Goal: Register for event/course

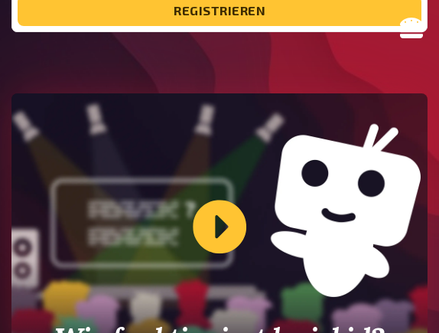
scroll to position [440, 0]
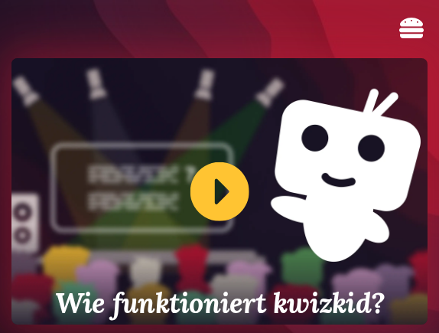
click at [223, 187] on div "Wie funktioniert kwizkid?" at bounding box center [219, 191] width 416 height 266
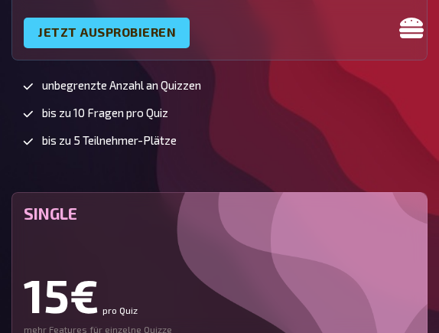
scroll to position [3519, 0]
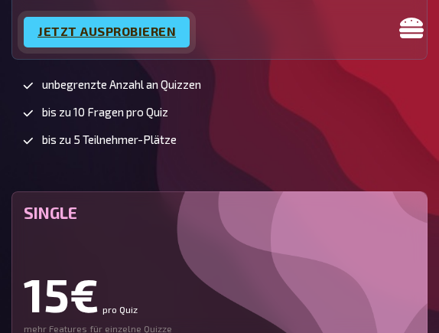
click at [168, 47] on link "Jetzt ausprobieren" at bounding box center [107, 32] width 166 height 31
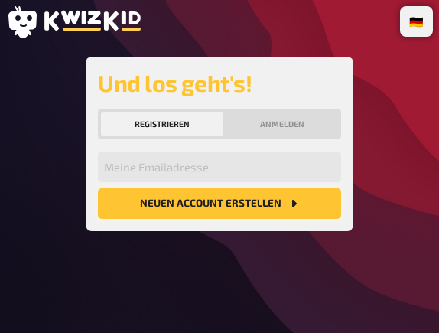
click at [236, 208] on button "Neuen Account Erstellen" at bounding box center [219, 203] width 243 height 31
click at [280, 200] on button "Neuen Account Erstellen" at bounding box center [219, 203] width 243 height 31
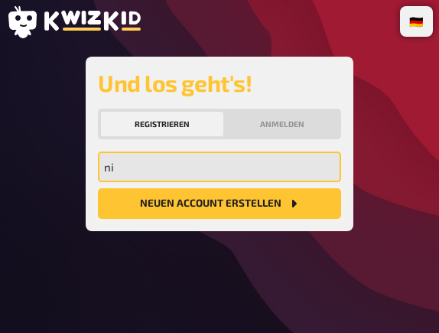
type input "n"
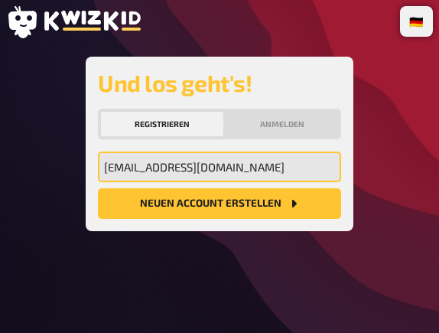
type input "nro78@gmx.ch"
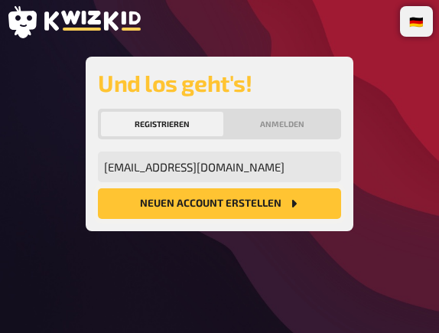
click at [252, 200] on button "Neuen Account Erstellen" at bounding box center [219, 203] width 243 height 31
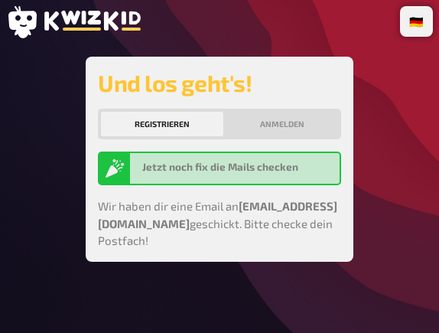
click at [254, 175] on div "Jetzt noch fix die Mails checken" at bounding box center [237, 168] width 191 height 18
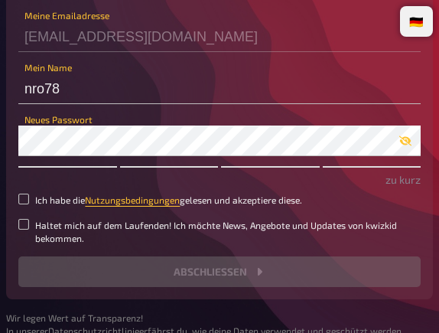
scroll to position [166, 0]
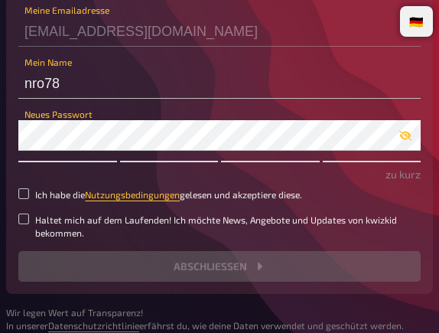
click at [127, 136] on div "Wir wüssten noch gern, wie wir dich nennen dürfen und hätten auch gern ein Pass…" at bounding box center [219, 115] width 402 height 333
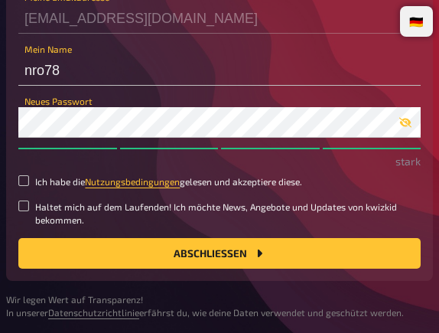
scroll to position [177, 0]
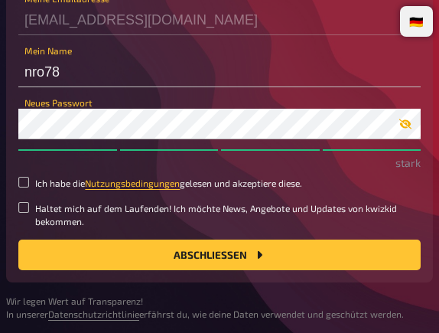
click at [405, 121] on icon "button" at bounding box center [405, 124] width 12 height 12
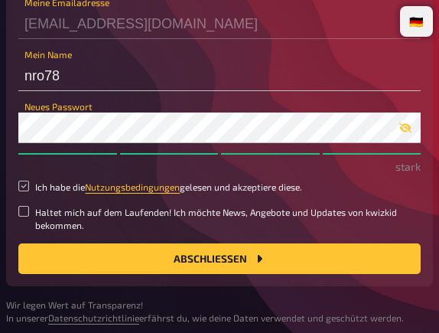
click at [26, 186] on input "Ich habe die Nutzungsbedingungen gelesen und akzeptiere diese." at bounding box center [23, 186] width 11 height 11
checkbox input "true"
click at [26, 210] on input "Haltet mich auf dem Laufenden! Ich möchte News, Angebote und Updates von kwizki…" at bounding box center [23, 211] width 11 height 11
checkbox input "true"
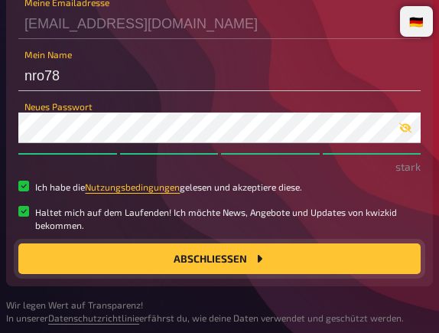
click at [148, 253] on button "Abschließen" at bounding box center [219, 258] width 402 height 31
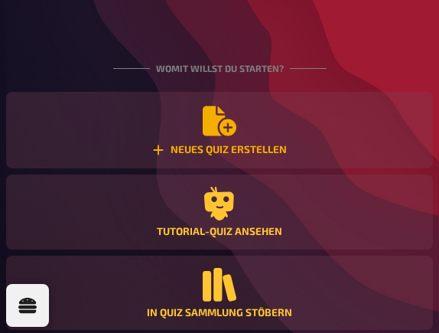
scroll to position [89, 0]
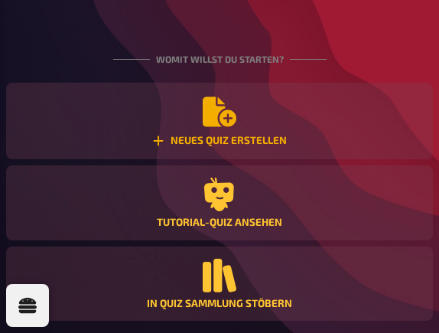
click at [262, 137] on div "Neues Quiz erstellen" at bounding box center [219, 141] width 135 height 12
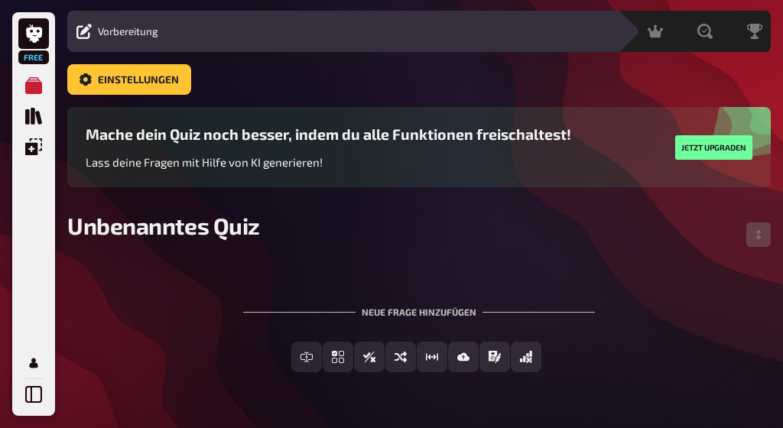
scroll to position [41, 0]
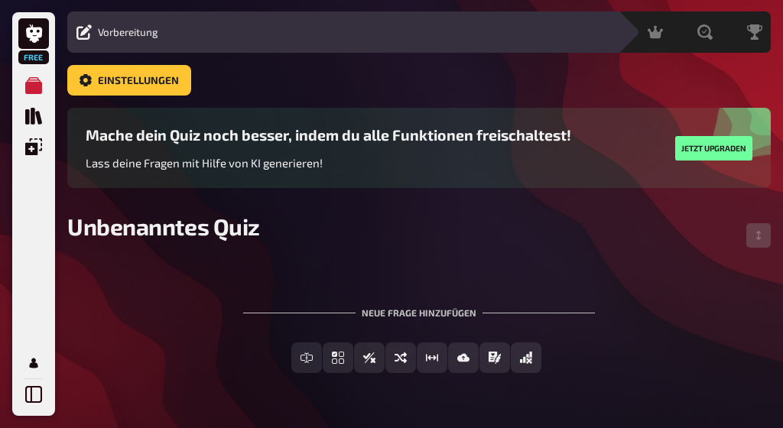
click at [372, 96] on div "Einstellungen" at bounding box center [419, 86] width 704 height 43
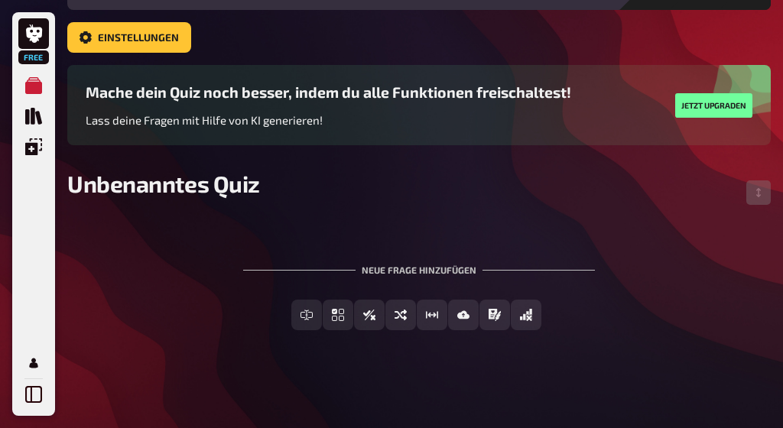
scroll to position [83, 0]
click at [419, 264] on div "Neue Frage hinzufügen" at bounding box center [419, 263] width 352 height 47
click at [419, 265] on div "Neue Frage hinzufügen" at bounding box center [419, 263] width 352 height 47
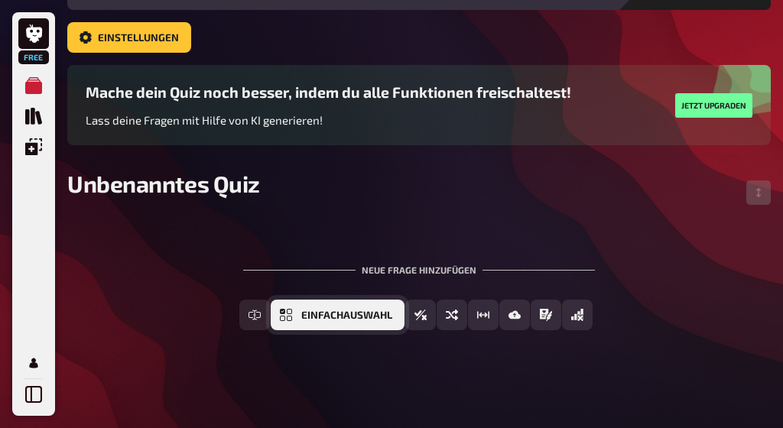
click at [352, 321] on button "Einfachauswahl" at bounding box center [338, 315] width 134 height 31
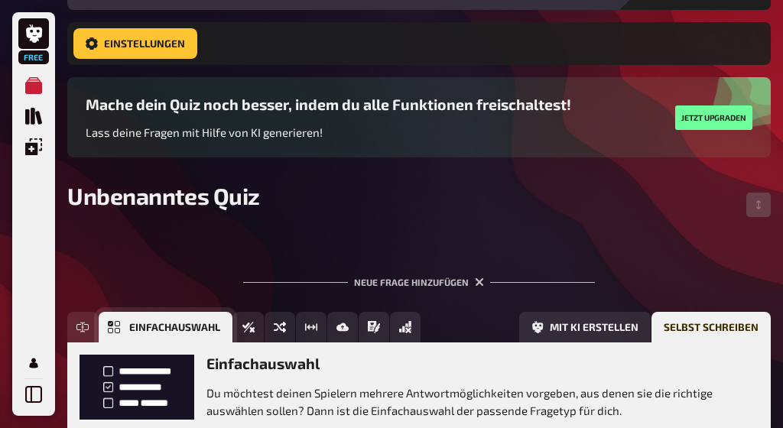
scroll to position [223, 0]
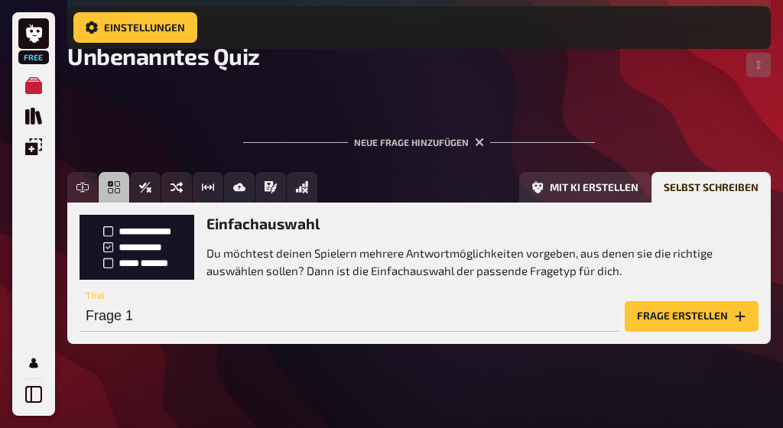
click at [438, 315] on button "Frage erstellen" at bounding box center [692, 316] width 134 height 31
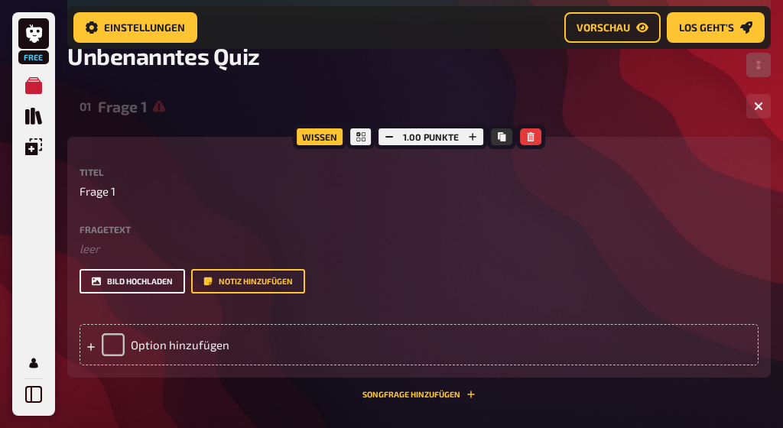
click at [158, 277] on button "Bild hochladen" at bounding box center [133, 281] width 106 height 24
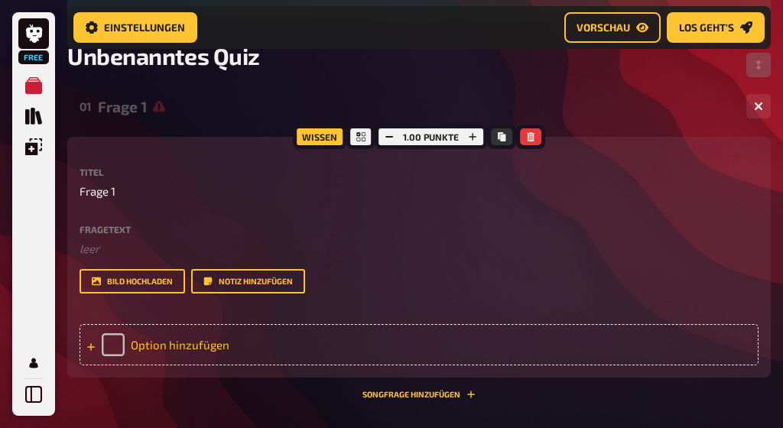
click at [160, 332] on div "Option hinzufügen" at bounding box center [419, 344] width 679 height 41
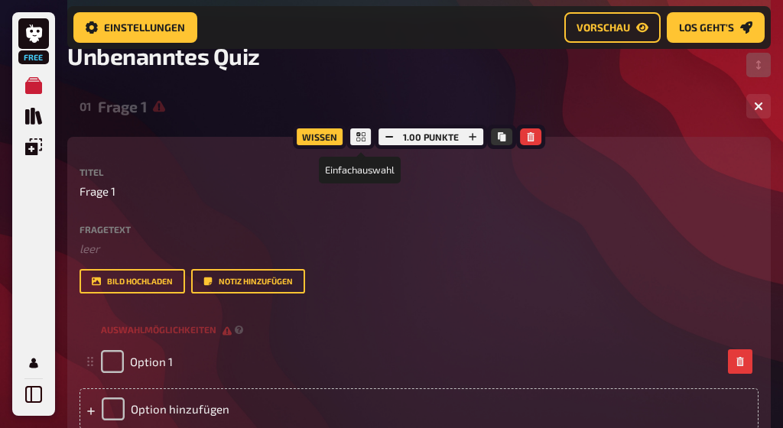
click at [361, 140] on icon at bounding box center [360, 136] width 9 height 9
click at [438, 137] on icon "Kopieren" at bounding box center [502, 136] width 8 height 9
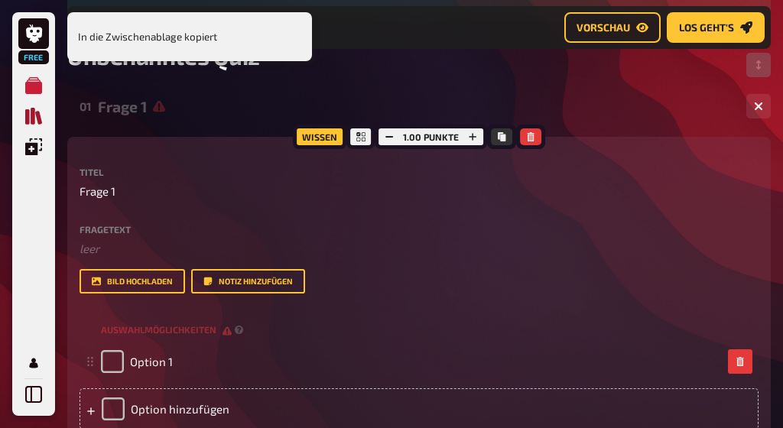
click at [28, 110] on icon "Quiz Sammlung" at bounding box center [33, 116] width 17 height 17
click at [30, 74] on link "Meine Quizze" at bounding box center [33, 85] width 31 height 31
click at [34, 83] on icon "Meine Quizze" at bounding box center [33, 85] width 17 height 17
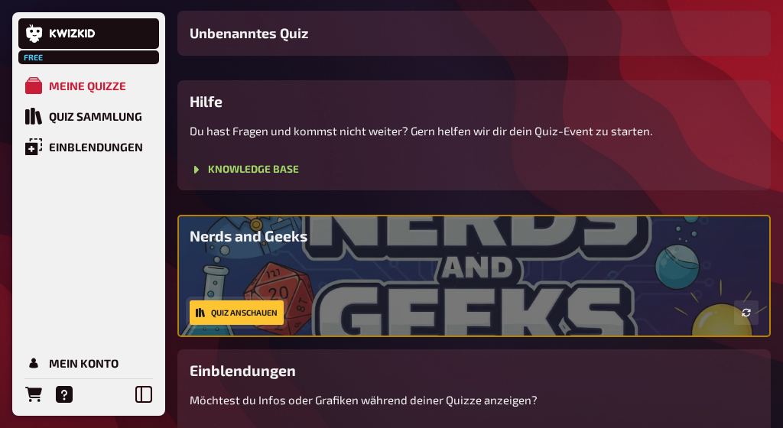
click at [236, 312] on link "Quiz anschauen" at bounding box center [237, 313] width 94 height 24
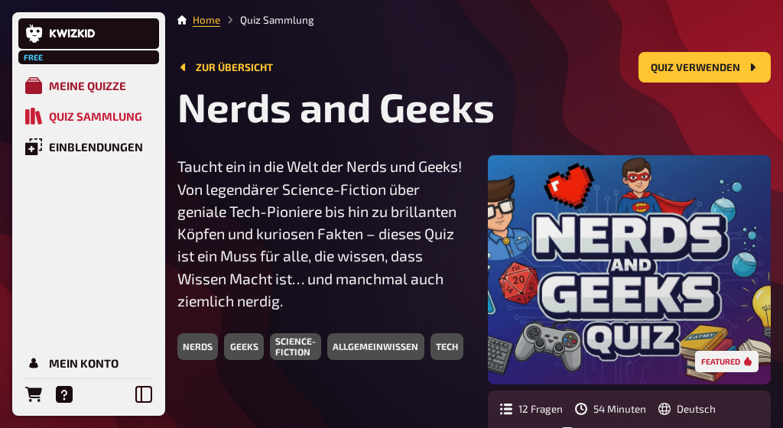
click at [54, 93] on div "Meine Quizze" at bounding box center [87, 86] width 77 height 14
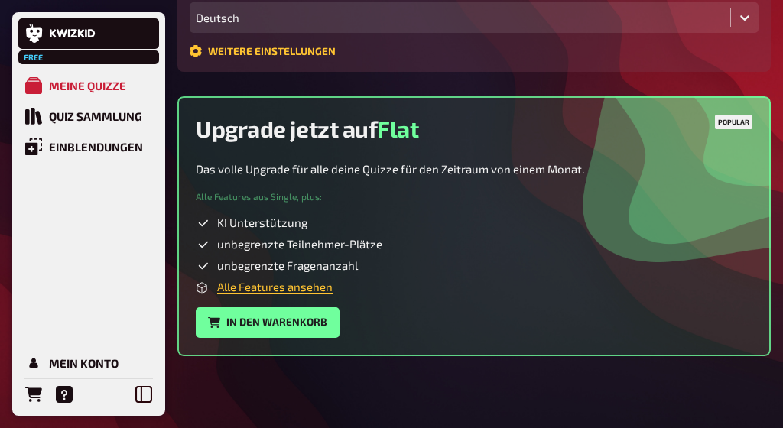
scroll to position [734, 0]
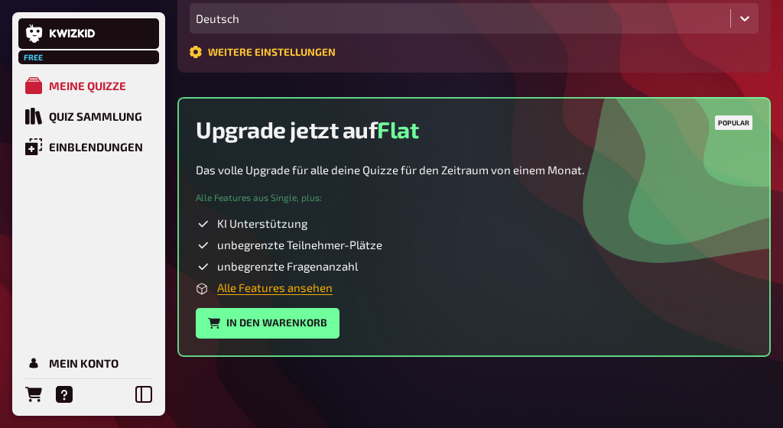
click at [282, 285] on link "Alle Features ansehen" at bounding box center [275, 288] width 116 height 14
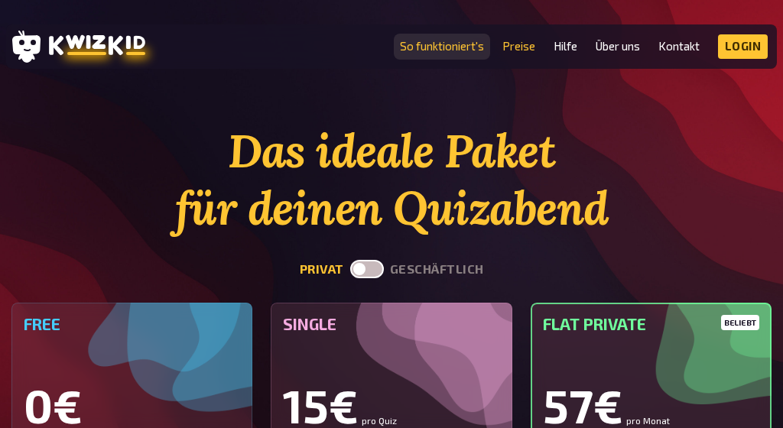
click at [445, 48] on link "So funktioniert's" at bounding box center [442, 46] width 84 height 13
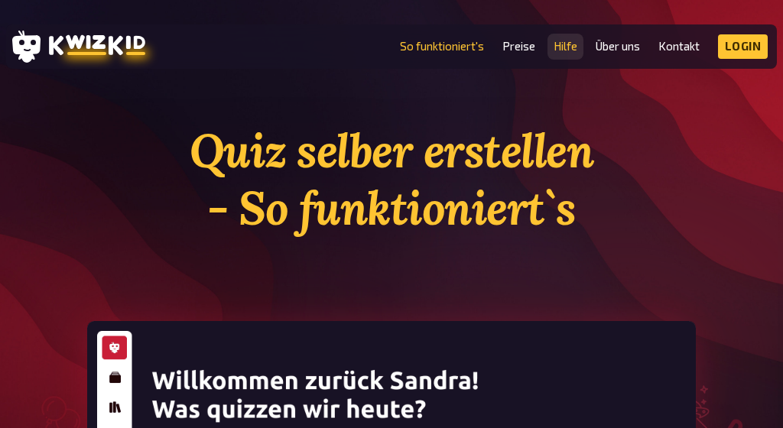
click at [561, 50] on link "Hilfe" at bounding box center [566, 46] width 24 height 13
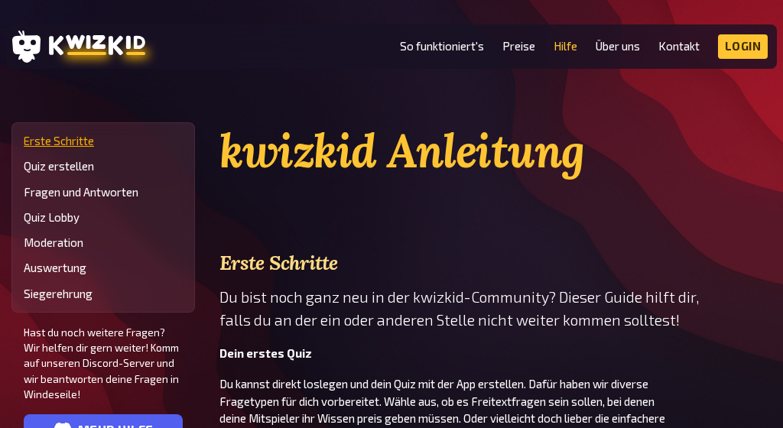
click at [82, 141] on link "Erste Schritte" at bounding box center [103, 141] width 159 height 13
click at [576, 44] on link "Hilfe" at bounding box center [566, 46] width 24 height 13
click at [568, 46] on link "Hilfe" at bounding box center [566, 46] width 24 height 13
click at [568, 43] on link "Hilfe" at bounding box center [566, 46] width 24 height 13
